Goal: Transaction & Acquisition: Purchase product/service

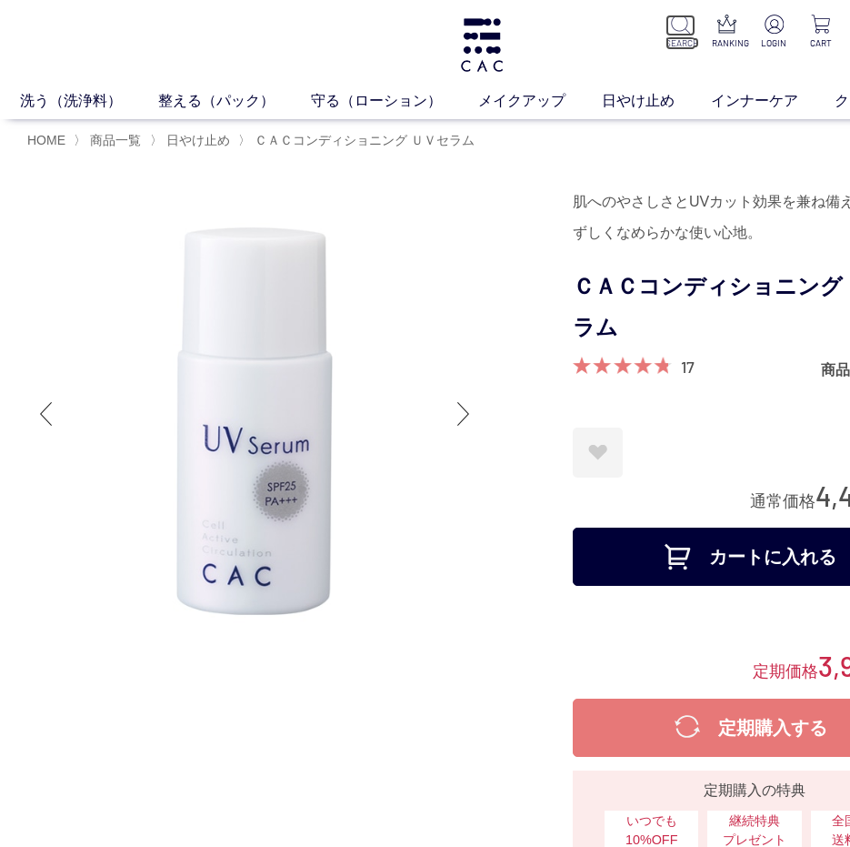
click at [686, 25] on img at bounding box center [680, 24] width 19 height 19
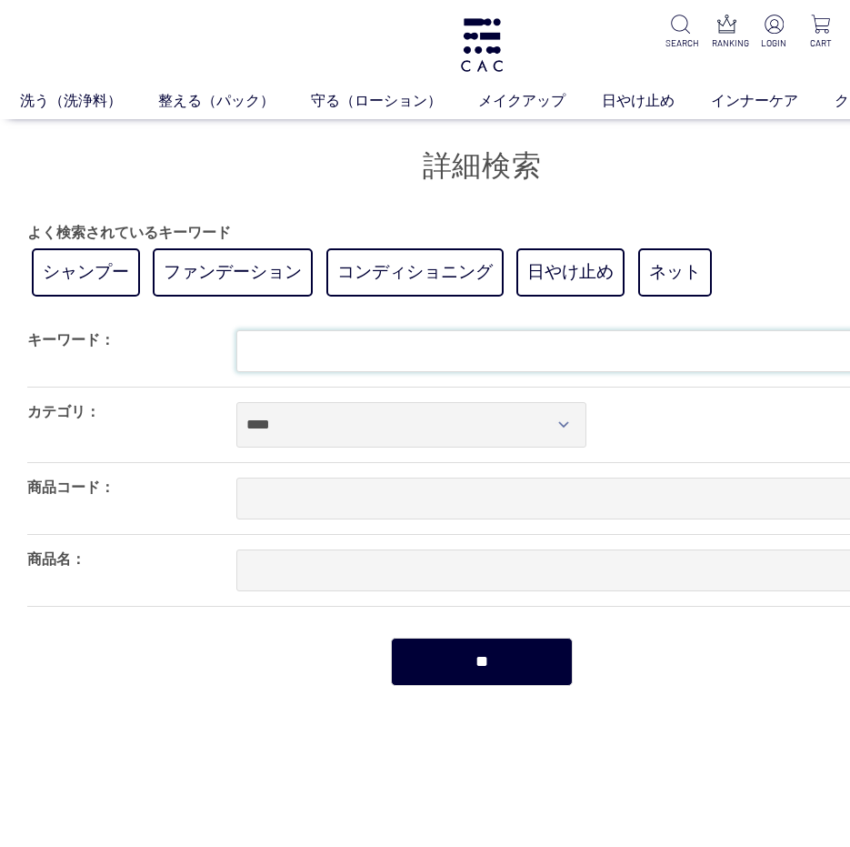
click at [322, 359] on input "text" at bounding box center [586, 351] width 700 height 42
type input "*****"
click at [391, 638] on input "**" at bounding box center [482, 662] width 182 height 48
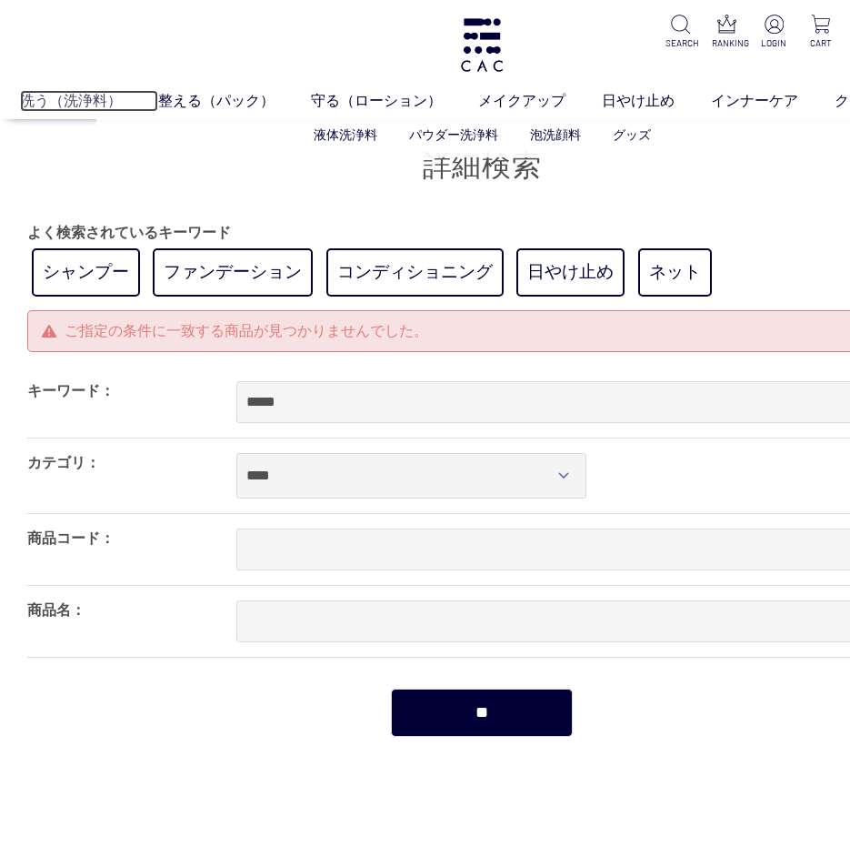
click at [101, 101] on link "洗う（洗浄料）" at bounding box center [89, 101] width 138 height 22
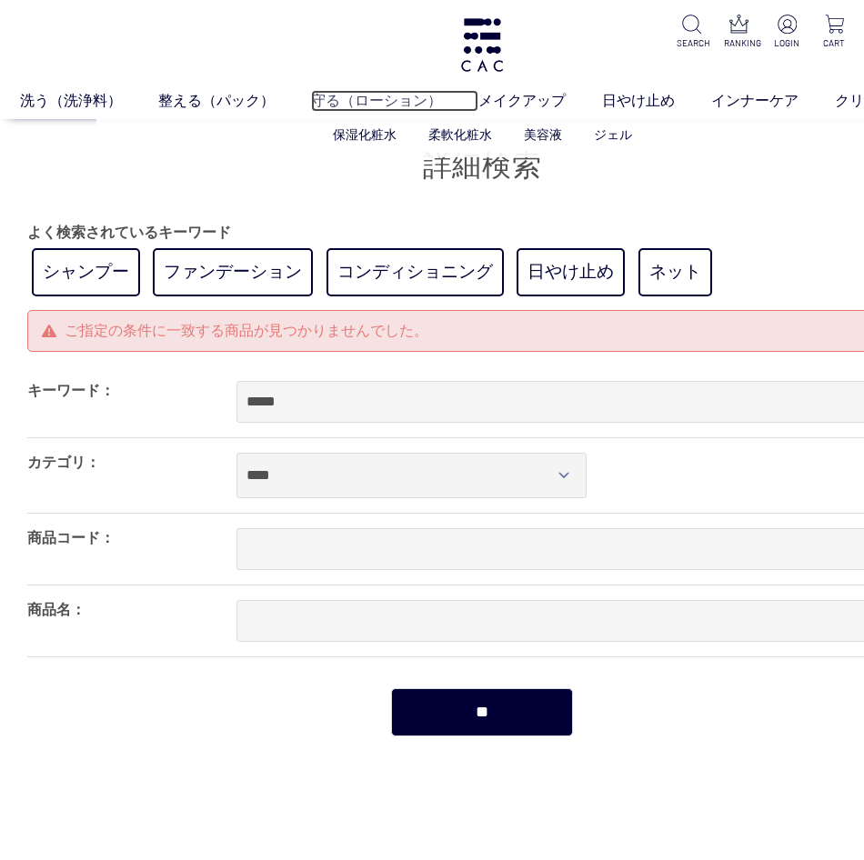
click at [348, 98] on link "守る（ローション）" at bounding box center [394, 101] width 167 height 22
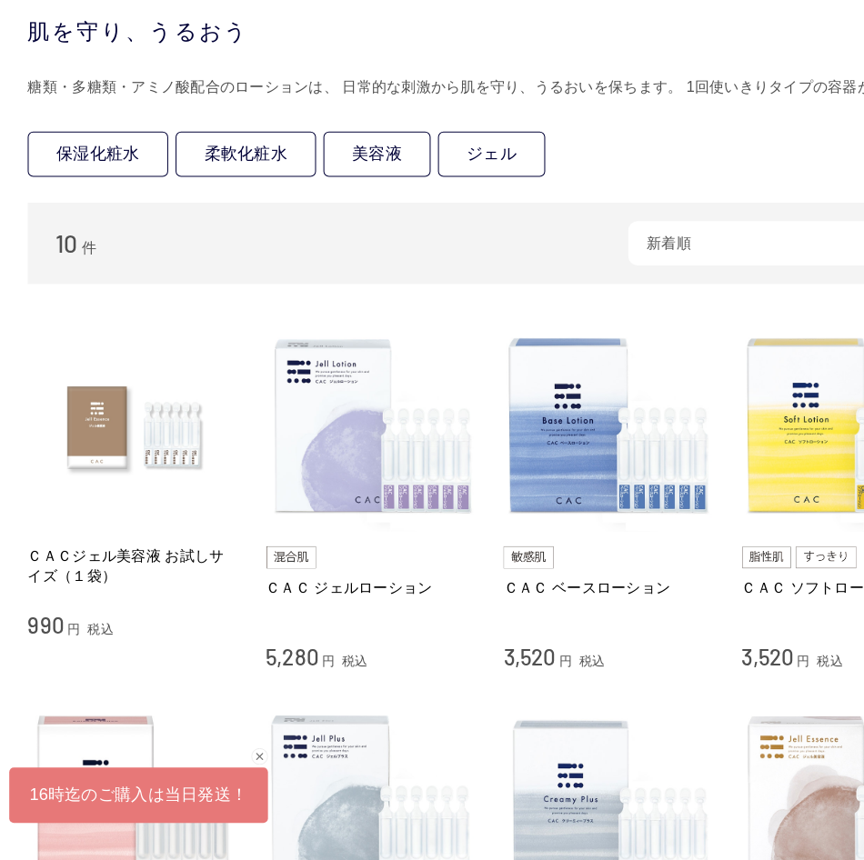
scroll to position [91, 0]
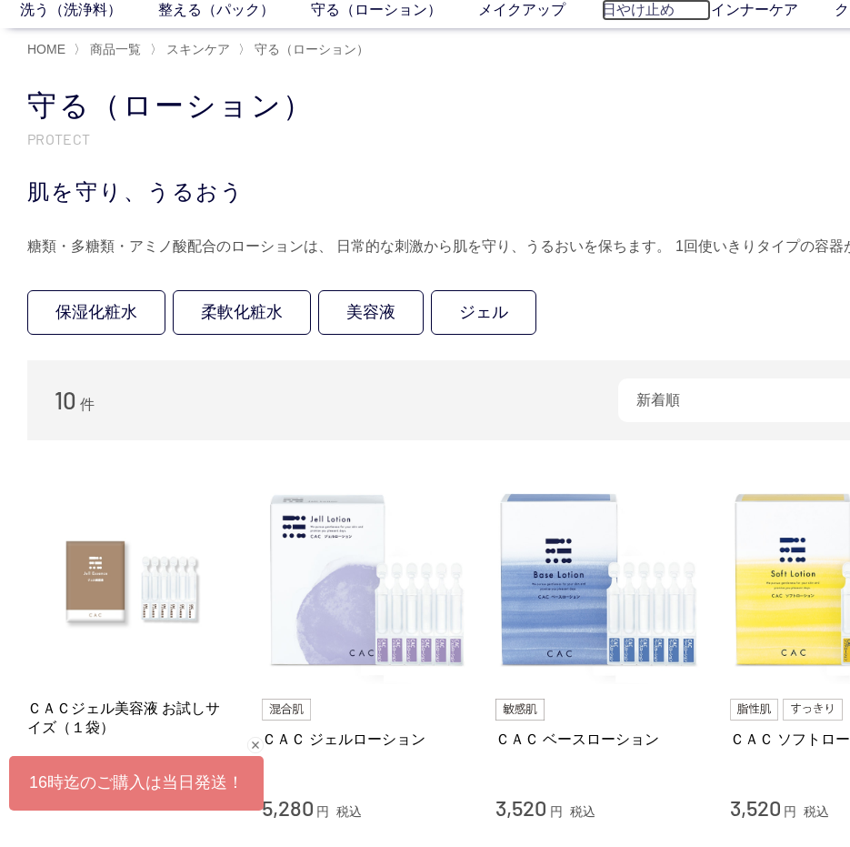
click at [613, 15] on link "日やけ止め" at bounding box center [656, 10] width 109 height 22
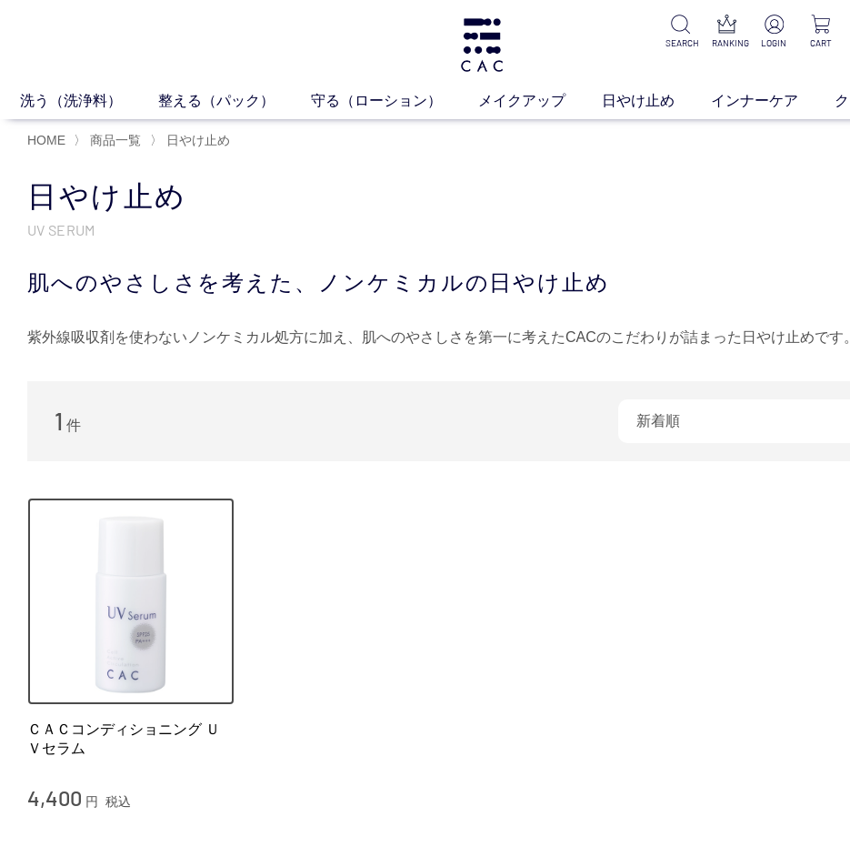
click at [90, 572] on img at bounding box center [130, 601] width 207 height 207
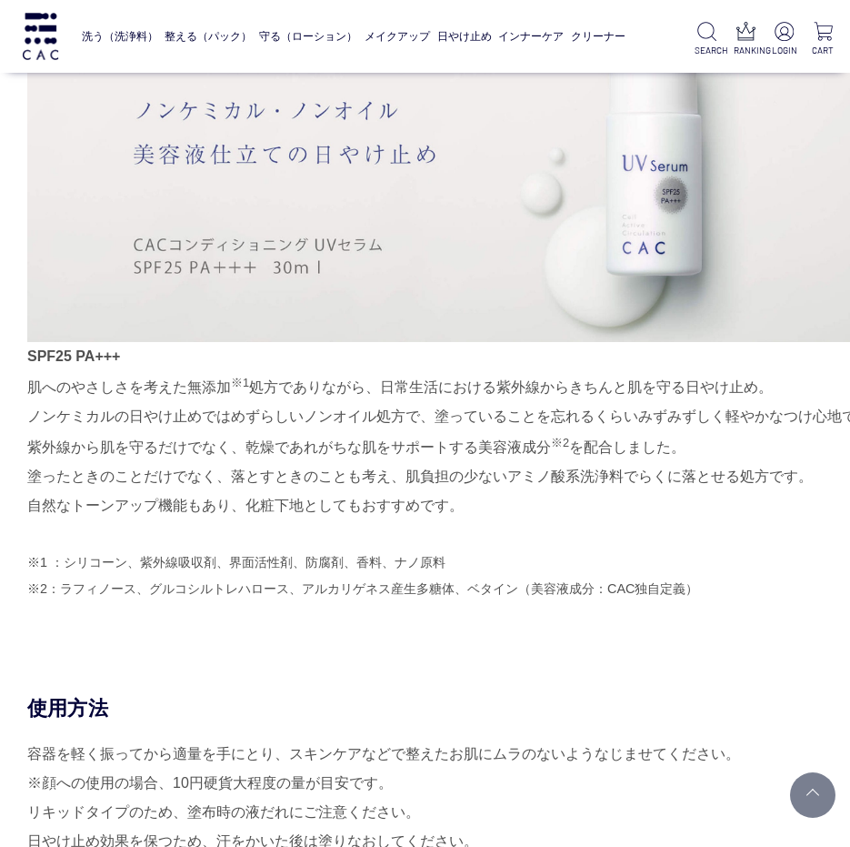
scroll to position [1273, 0]
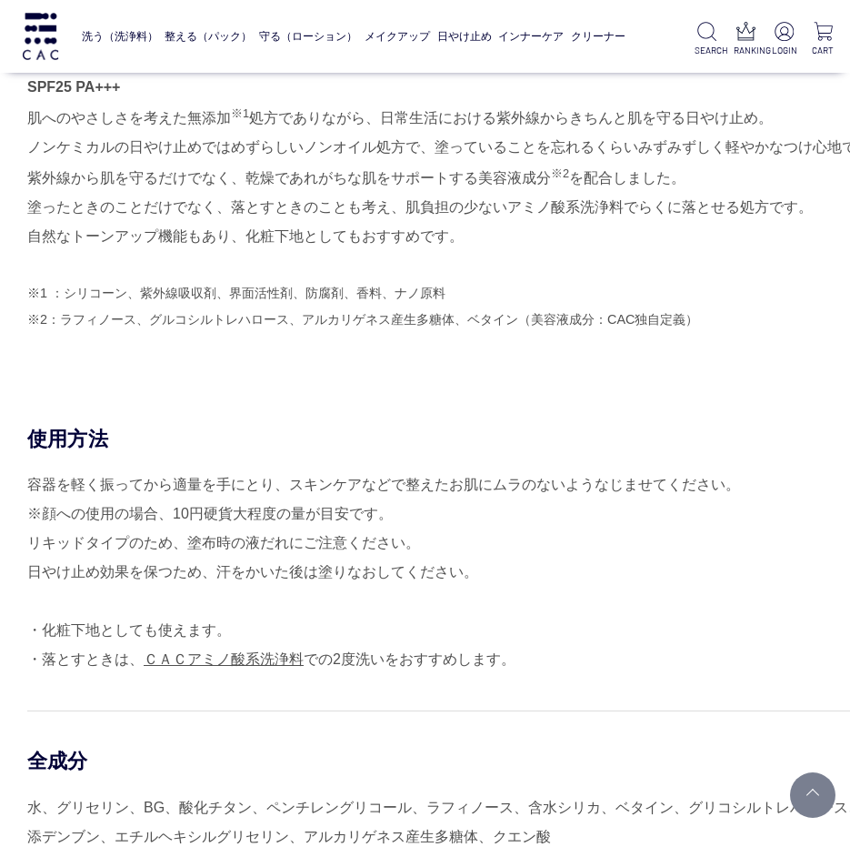
click at [394, 314] on p "※1 ：シリコーン、紫外線吸収剤、界面活性剤、防腐剤、香料、ナノ原料 ※2：ラフィノース、グルコシルトレハロース、アルカリゲネス産生多糖体、ベタイン（美容液成…" at bounding box center [482, 306] width 910 height 53
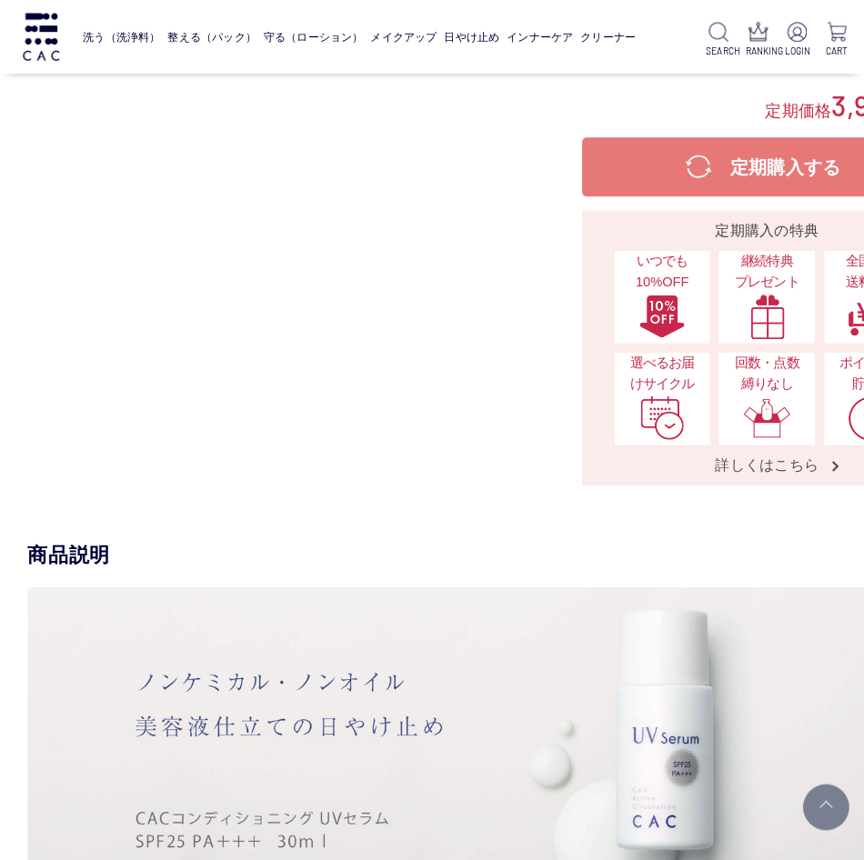
scroll to position [182, 0]
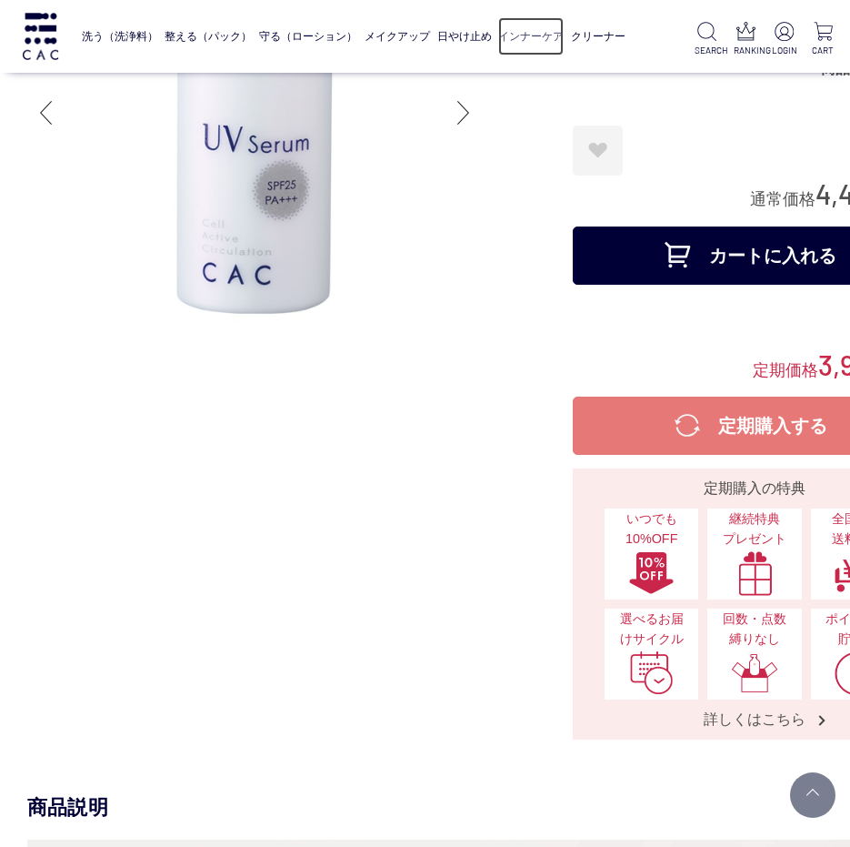
click at [528, 29] on link "インナーケア" at bounding box center [530, 36] width 65 height 38
